Goal: Information Seeking & Learning: Learn about a topic

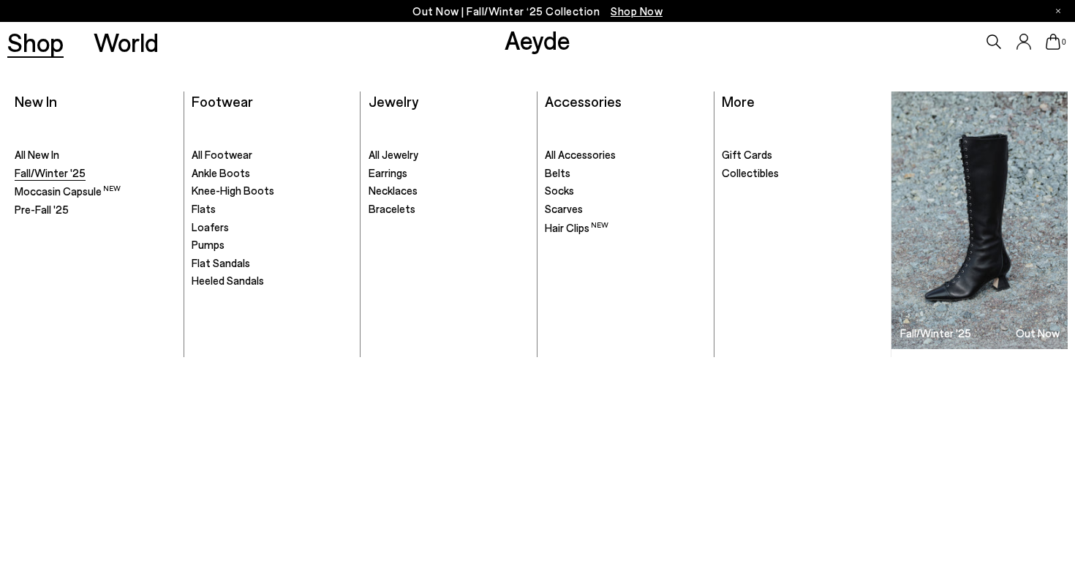
click at [54, 174] on span "Fall/Winter '25" at bounding box center [50, 172] width 71 height 13
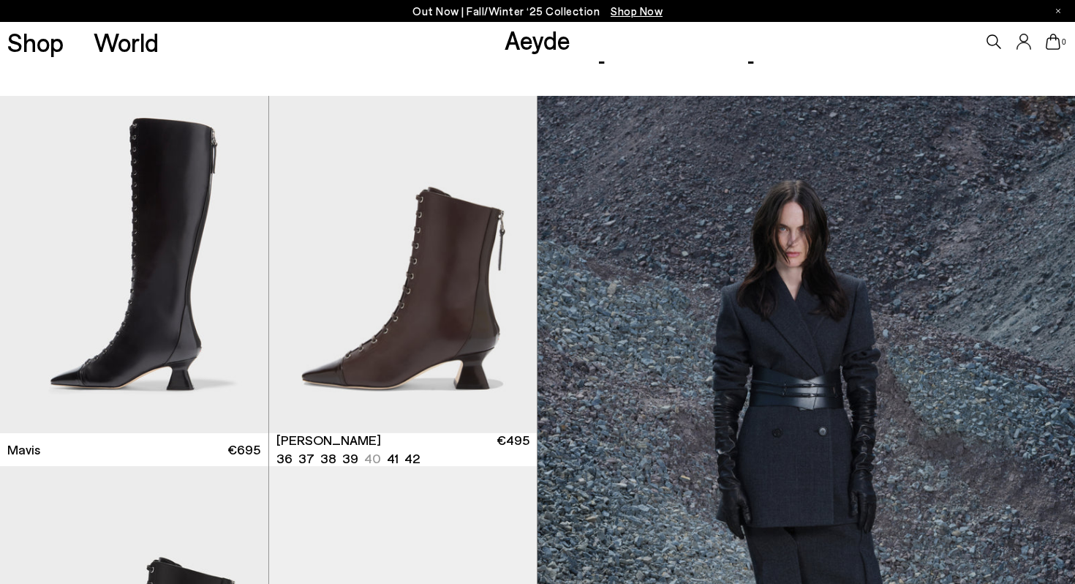
scroll to position [202, 0]
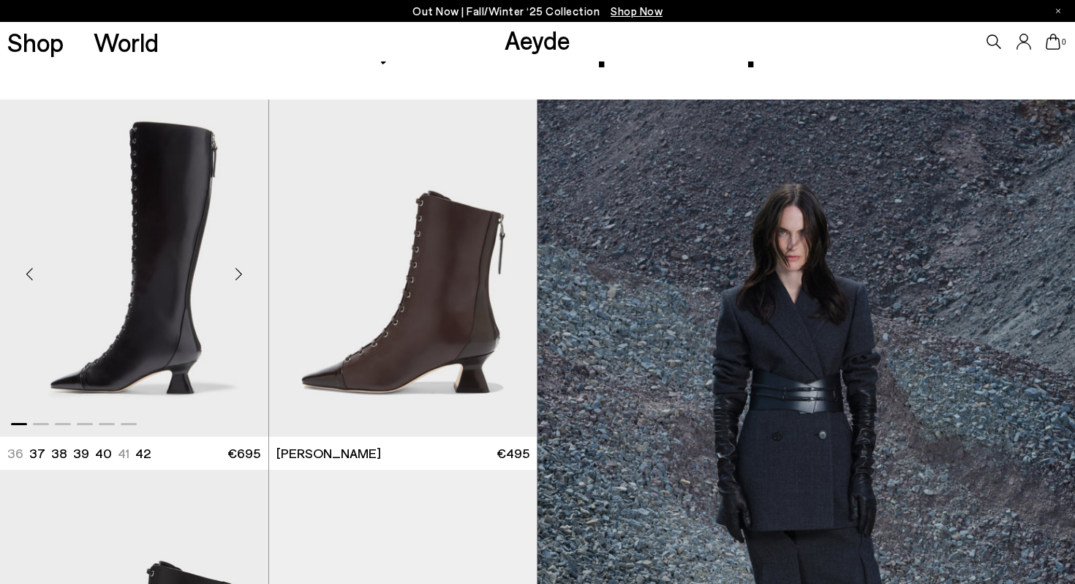
click at [120, 451] on ul "36 37 38 39 40 41" at bounding box center [76, 453] width 139 height 18
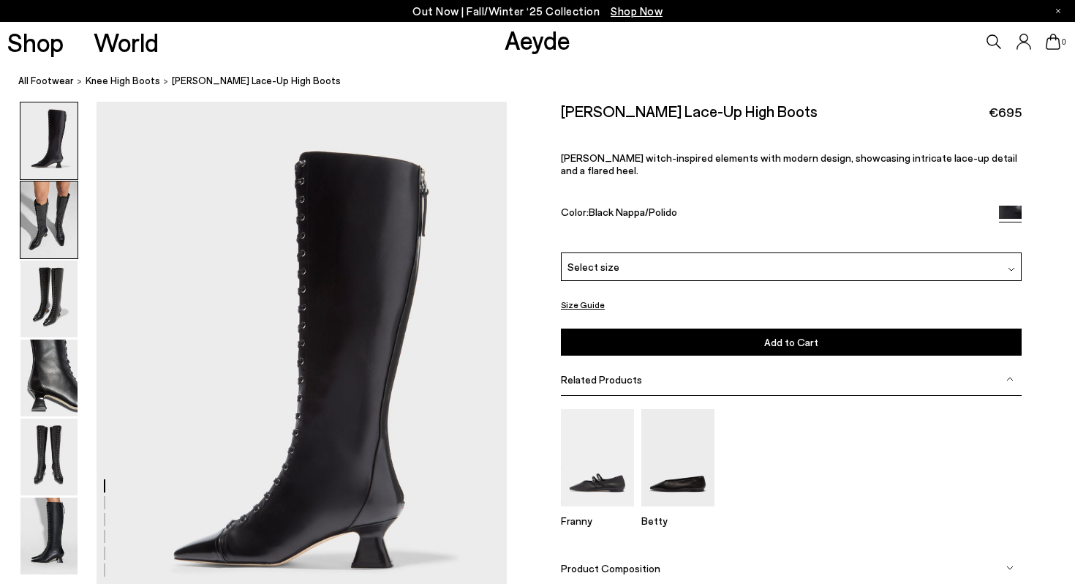
click at [48, 216] on img at bounding box center [48, 219] width 57 height 77
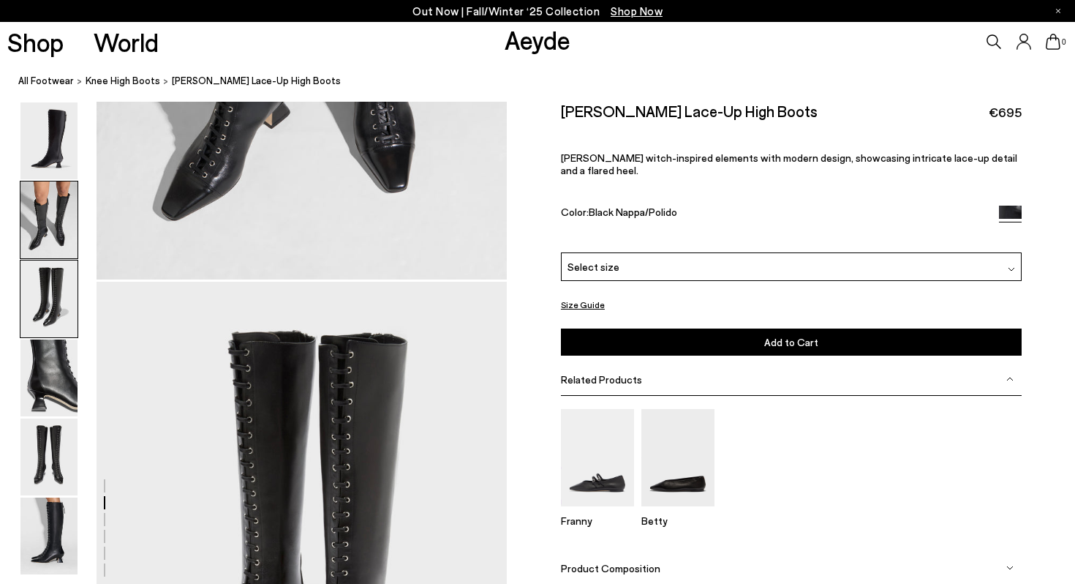
click at [57, 305] on img at bounding box center [48, 298] width 57 height 77
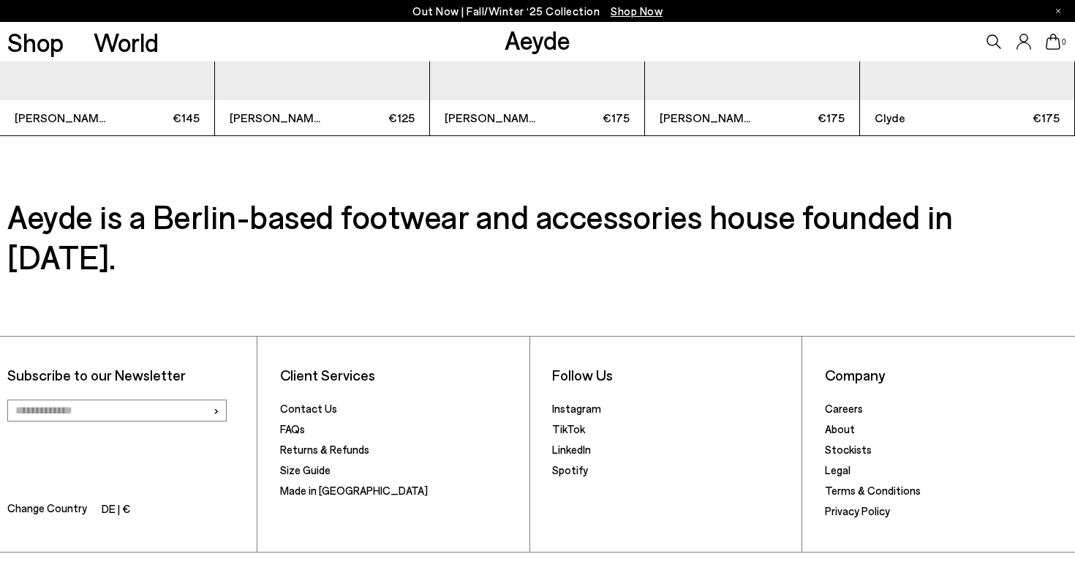
scroll to position [4131, 0]
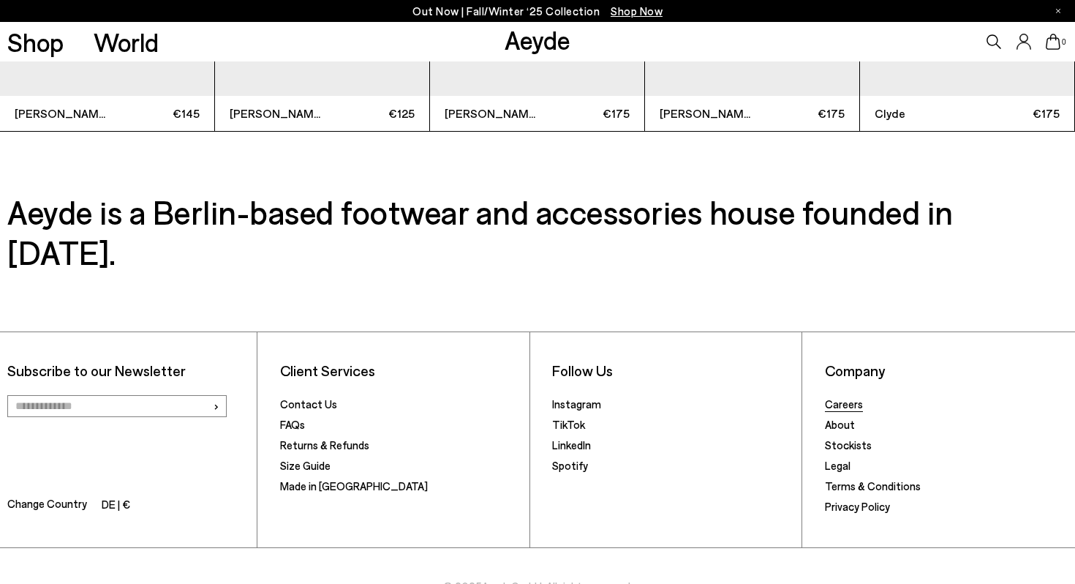
click at [848, 397] on link "Careers" at bounding box center [844, 403] width 38 height 13
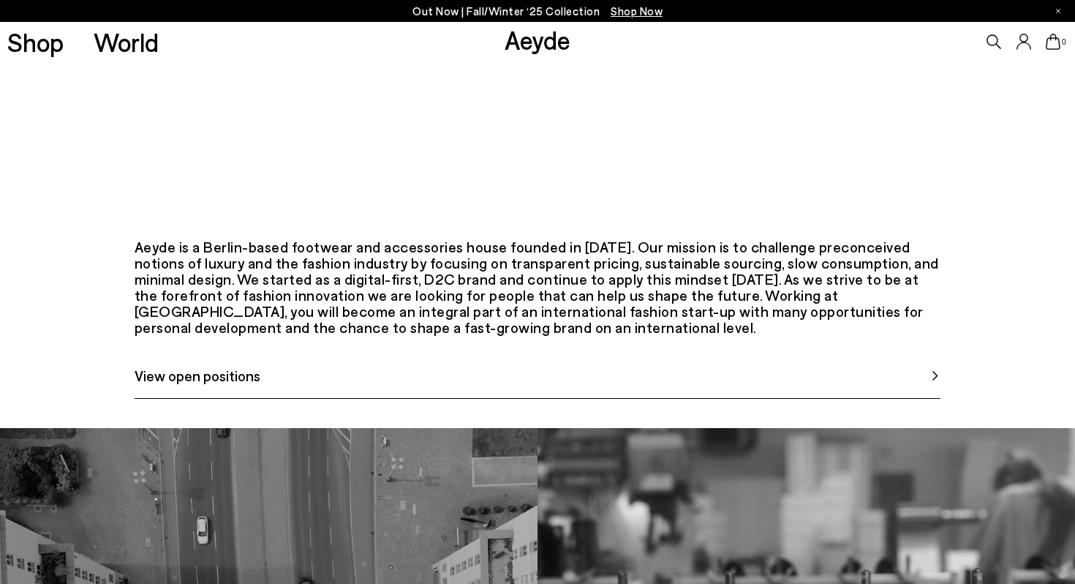
scroll to position [554, 0]
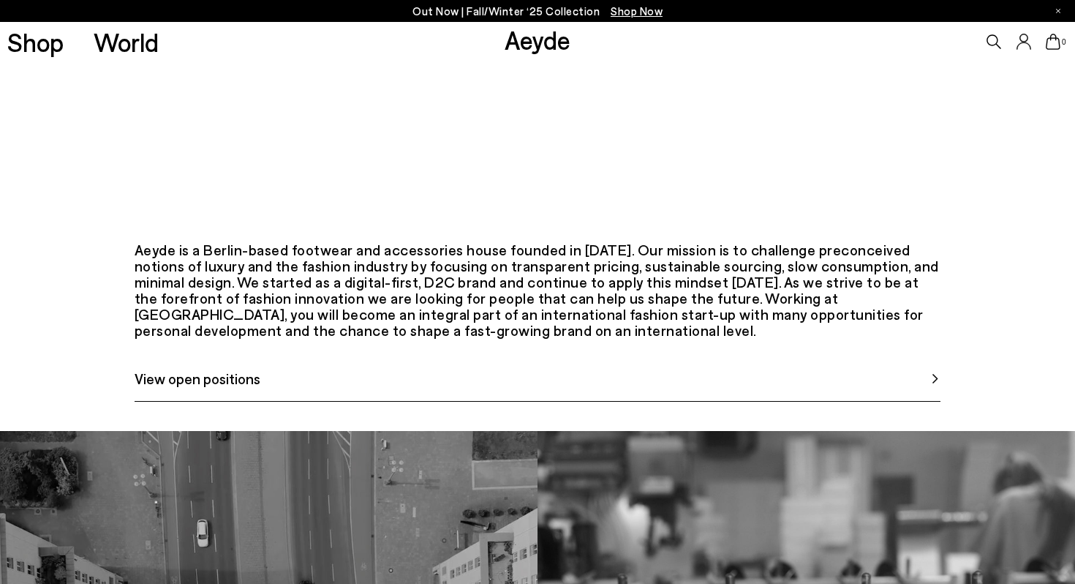
click at [494, 402] on link "View open positions" at bounding box center [538, 384] width 807 height 34
